Goal: Check status: Check status

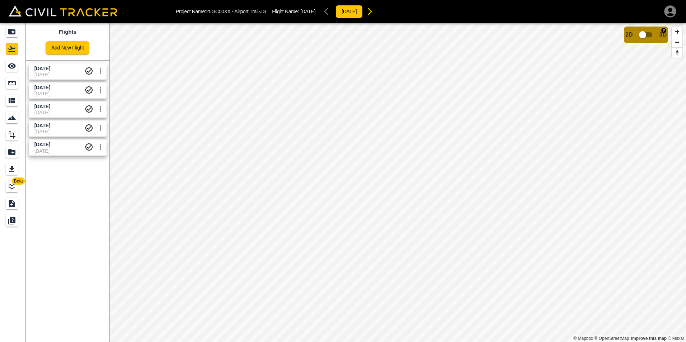
click at [685, 0] on html "Project Name: 25GC00XX - Airport Trail-JG Flight Name: Sept 4 2025 2025-09-07 B…" at bounding box center [343, 171] width 686 height 342
click at [306, 342] on html "Project Name: 25GC00XX - Airport Trail-JG Flight Name: Sept 4 2025 2025-09-07 B…" at bounding box center [343, 171] width 686 height 342
click at [270, 342] on html "Project Name: 25GC00XX - Airport Trail-JG Flight Name: Sept 4 2025 2025-09-07 B…" at bounding box center [343, 171] width 686 height 342
click at [393, 342] on html "Project Name: 25GC00XX - Airport Trail-JG Flight Name: Sept 4 2025 2025-09-07 B…" at bounding box center [343, 171] width 686 height 342
